Goal: Transaction & Acquisition: Purchase product/service

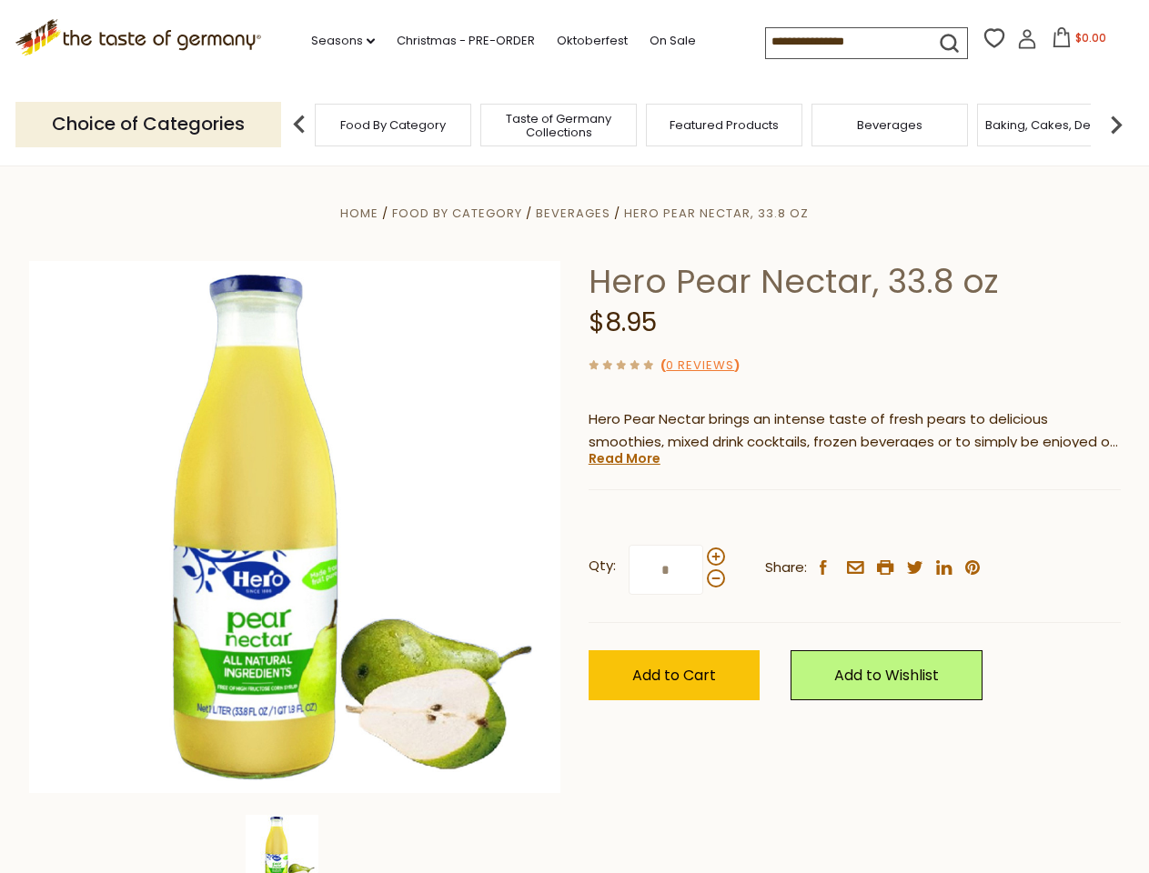
click at [574, 437] on div "Home Food By Category [GEOGRAPHIC_DATA] Hero Pear Nectar, 33.8 oz Hero Pear Nec…" at bounding box center [574, 552] width 1119 height 700
click at [336, 41] on link "Seasons dropdown_arrow" at bounding box center [343, 41] width 64 height 20
click at [1075, 43] on span "$0.00" at bounding box center [1090, 37] width 31 height 15
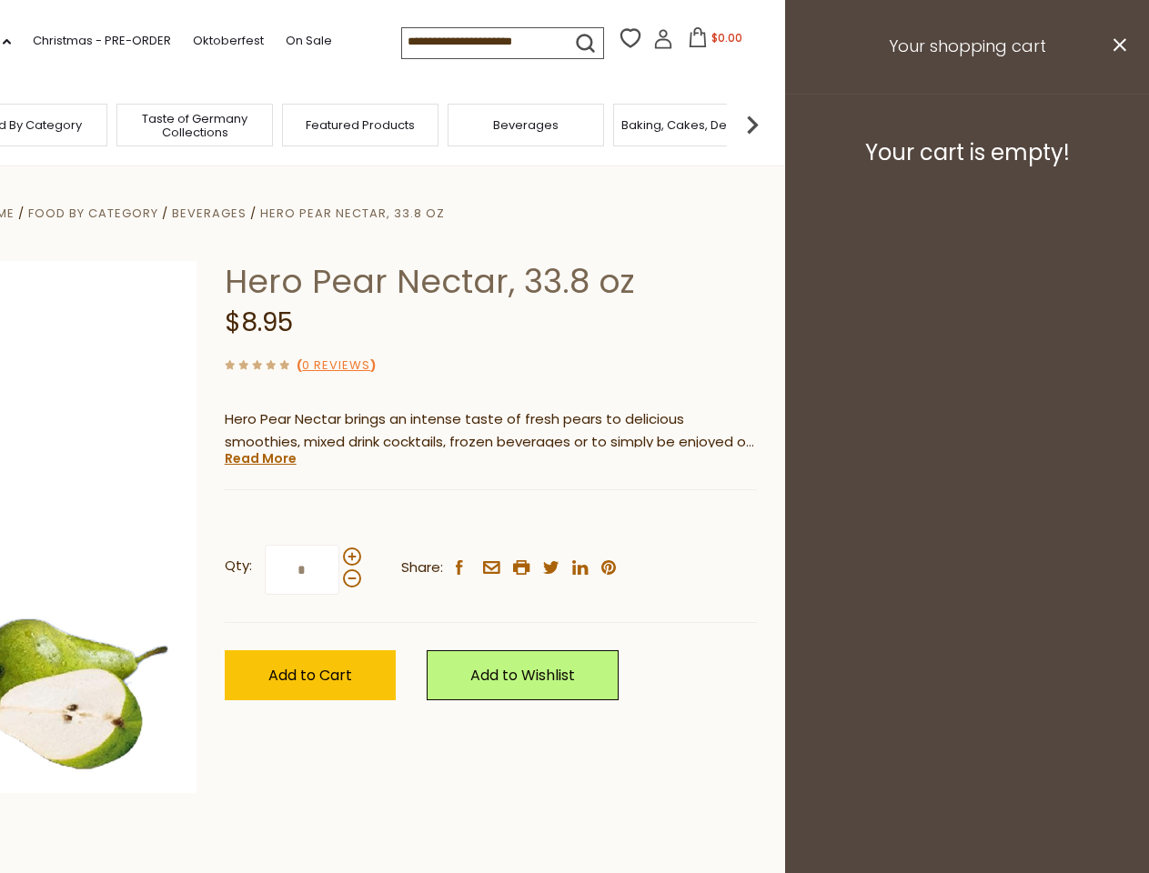
click at [154, 124] on div "All Seasons Recipes Game Day [DATE] [DATE] [DATE][PERSON_NAME] [DATE] Springfes…" at bounding box center [50, 427] width 206 height 771
click at [770, 124] on img at bounding box center [752, 124] width 36 height 36
click at [574, 519] on div "Qty: * Share: facebook email printer twitter linkedin pinterest" at bounding box center [491, 569] width 532 height 105
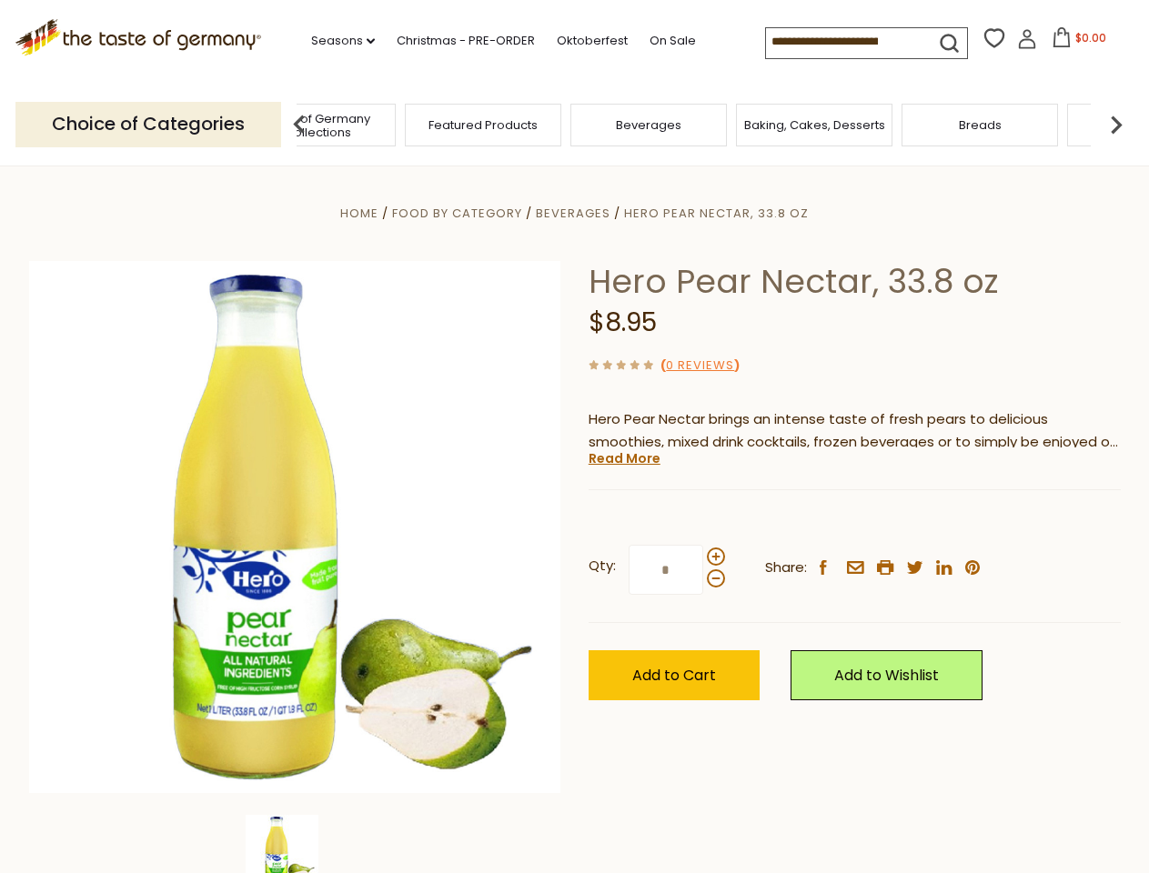
click at [295, 844] on img at bounding box center [282, 851] width 73 height 73
click at [623, 458] on link "Read More" at bounding box center [624, 458] width 72 height 18
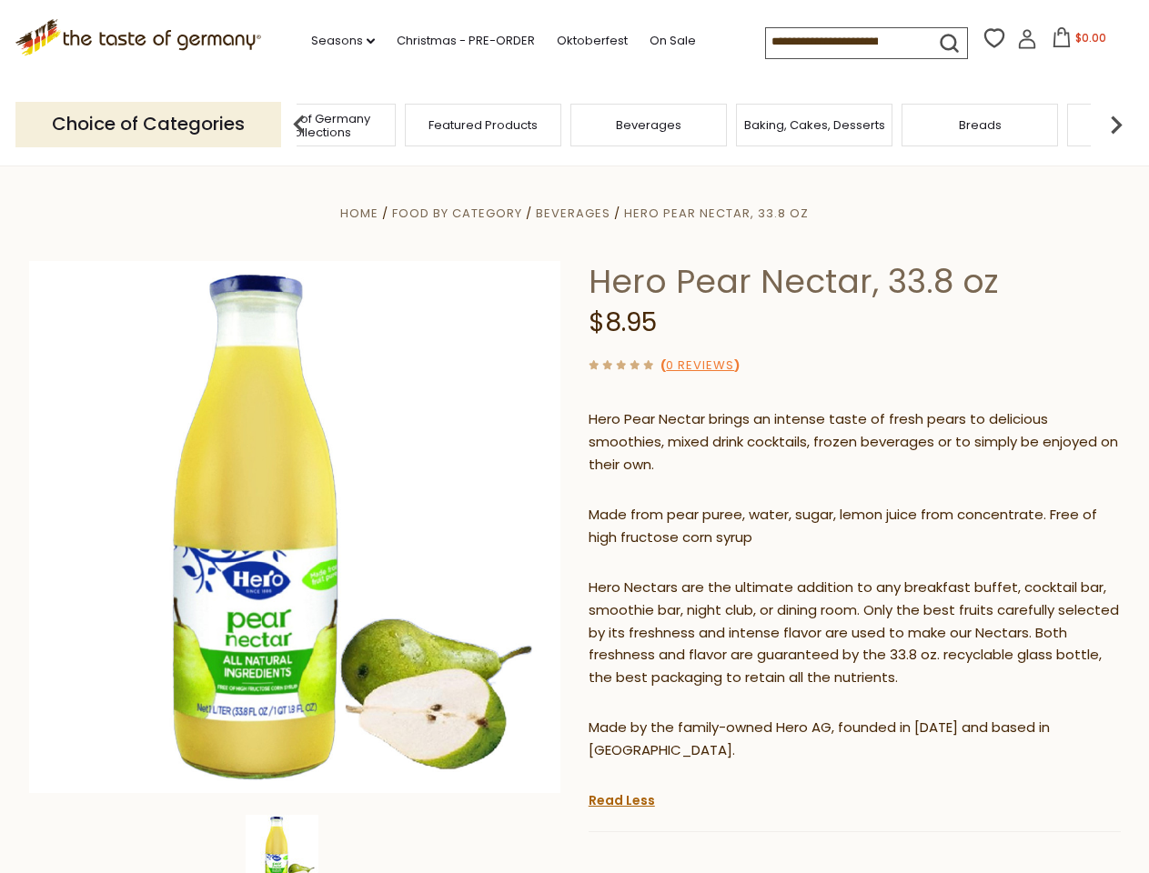
click at [715, 577] on p "Hero Nectars are the ultimate addition to any breakfast buffet, cocktail bar, s…" at bounding box center [854, 634] width 532 height 114
